Goal: Information Seeking & Learning: Learn about a topic

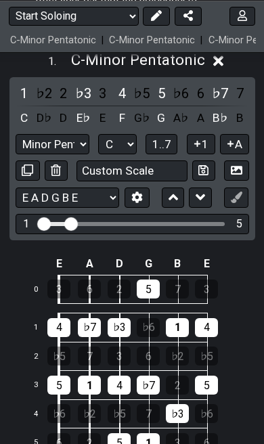
scroll to position [385, 0]
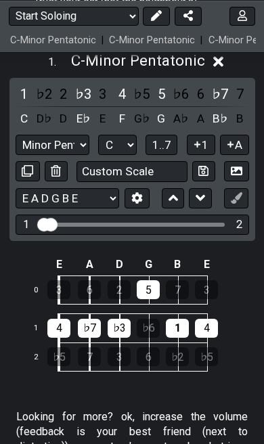
click at [81, 155] on select "Minor Pentatonic Root Minor Pentatonic Major Pentatonic Minor Blues Major Blues…" at bounding box center [53, 145] width 74 height 20
select select "Minor Pentatonic"
click at [41, 209] on select "E A D G B E E A D G B E E A D G B E B E A D F♯ B A D G C E A D A D G B E E♭ A♭ …" at bounding box center [68, 198] width 104 height 20
select select "E A D G B E"
click at [177, 206] on icon at bounding box center [173, 198] width 9 height 16
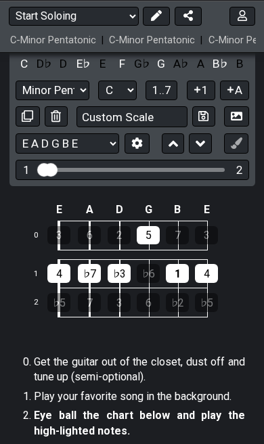
scroll to position [267, 0]
click at [197, 152] on icon at bounding box center [200, 144] width 9 height 16
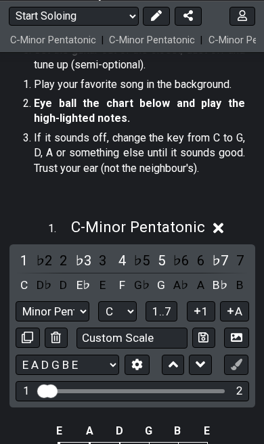
scroll to position [218, 0]
click at [161, 271] on div "5" at bounding box center [161, 261] width 18 height 20
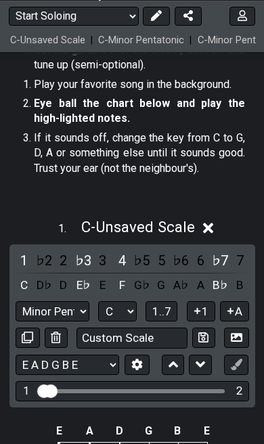
click at [126, 271] on div "4" at bounding box center [122, 261] width 18 height 20
click at [83, 271] on div "♭3" at bounding box center [83, 261] width 18 height 20
click at [219, 271] on div "♭7" at bounding box center [220, 261] width 18 height 20
click at [228, 322] on button "A" at bounding box center [234, 311] width 29 height 20
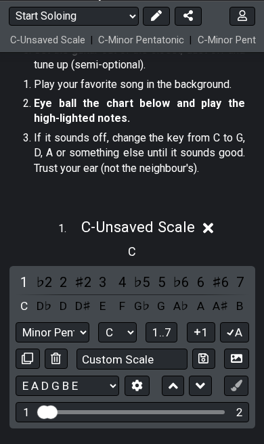
click at [30, 293] on div "1" at bounding box center [25, 282] width 18 height 20
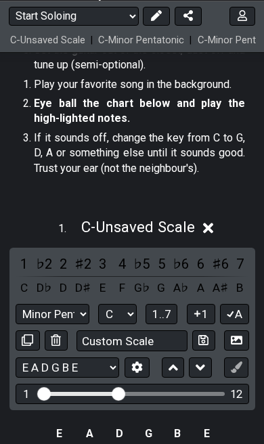
click at [152, 351] on input "Custom Scale" at bounding box center [132, 340] width 111 height 21
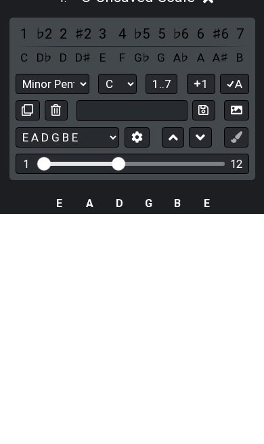
type input "Custom Scale"
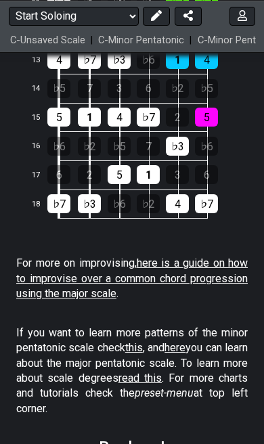
scroll to position [2140, 0]
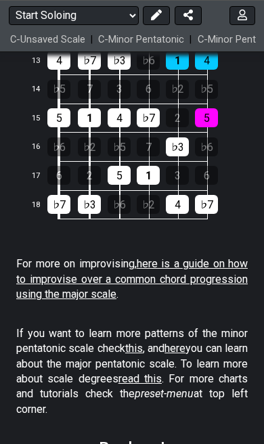
click at [186, 291] on link "here is a guide on how to improvise over a common chord progression using the m…" at bounding box center [132, 278] width 232 height 43
